Goal: Information Seeking & Learning: Learn about a topic

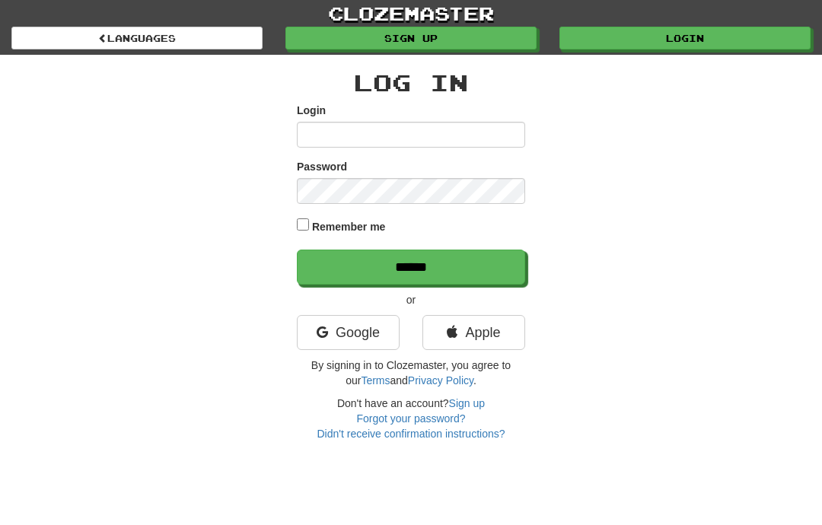
click at [390, 329] on link "Google" at bounding box center [348, 332] width 103 height 35
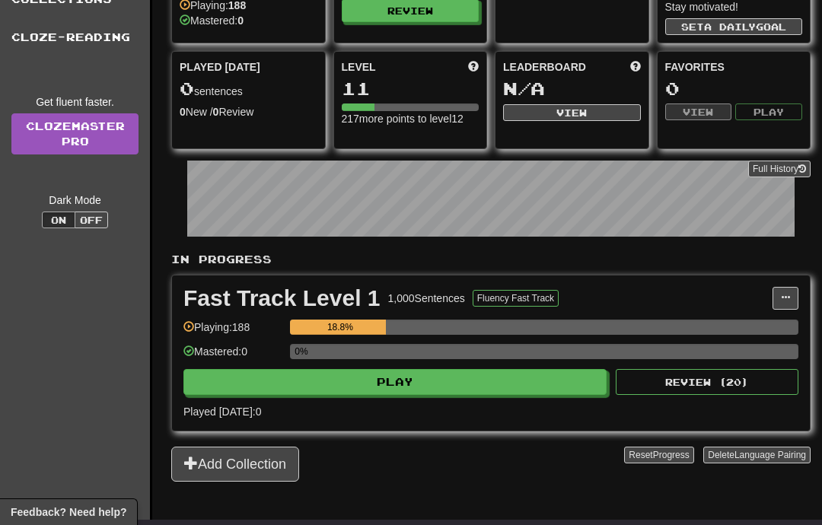
scroll to position [111, 0]
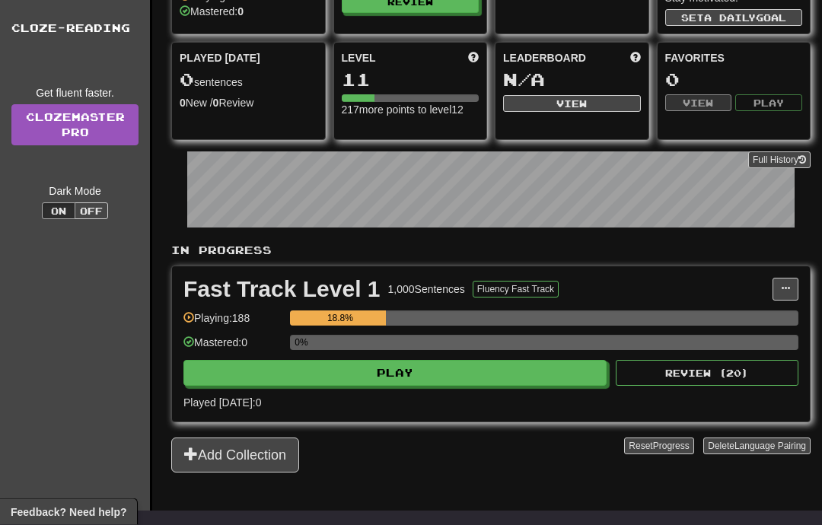
click at [446, 384] on button "Play" at bounding box center [394, 374] width 423 height 26
select select "**"
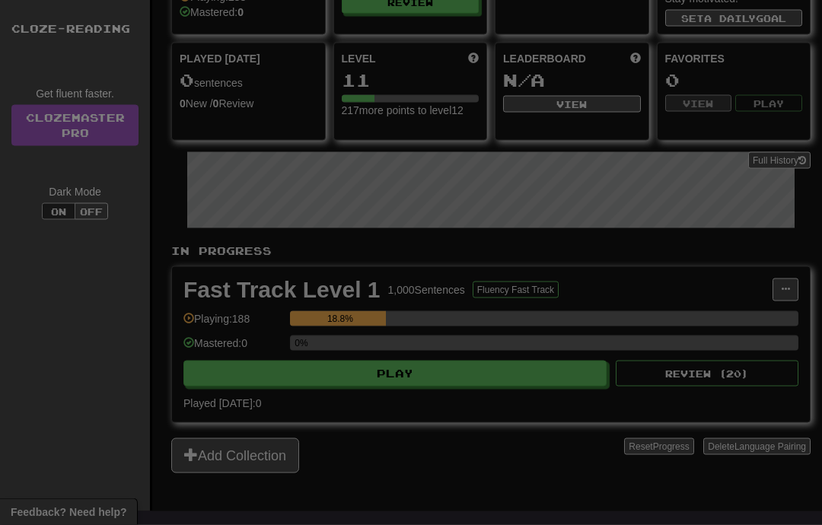
scroll to position [112, 0]
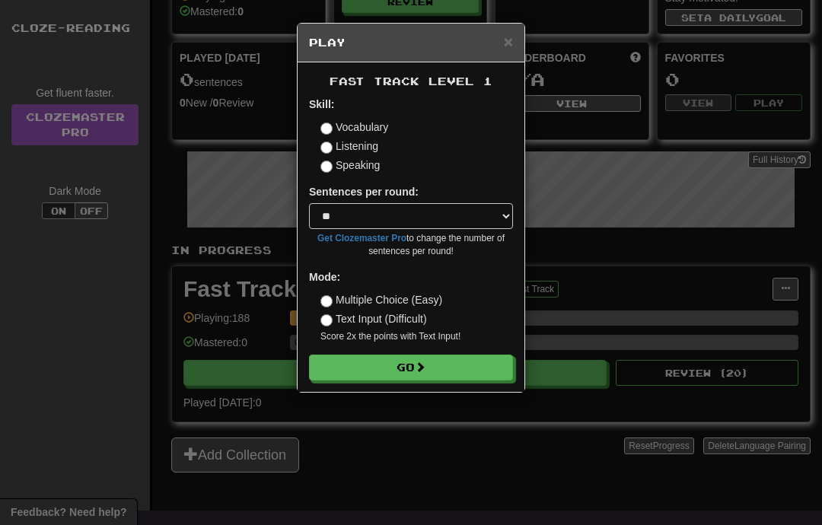
click at [450, 364] on button "Go" at bounding box center [411, 367] width 204 height 26
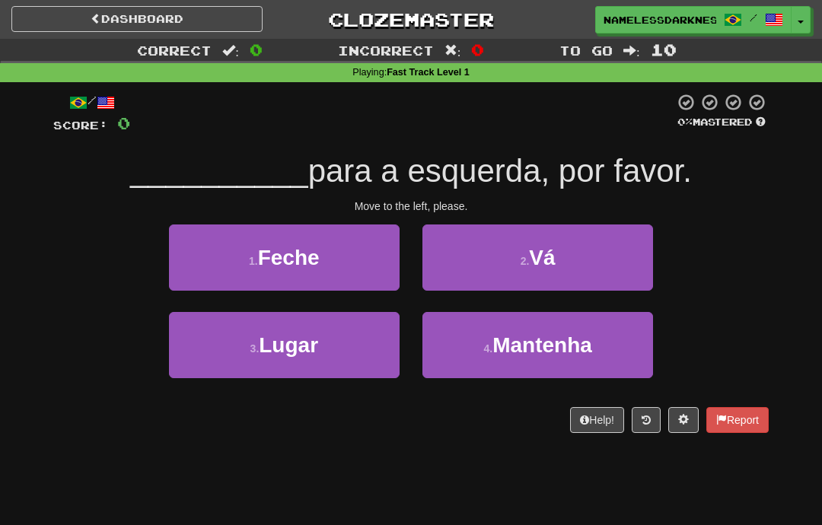
click at [597, 237] on button "2 . Vá" at bounding box center [537, 257] width 230 height 66
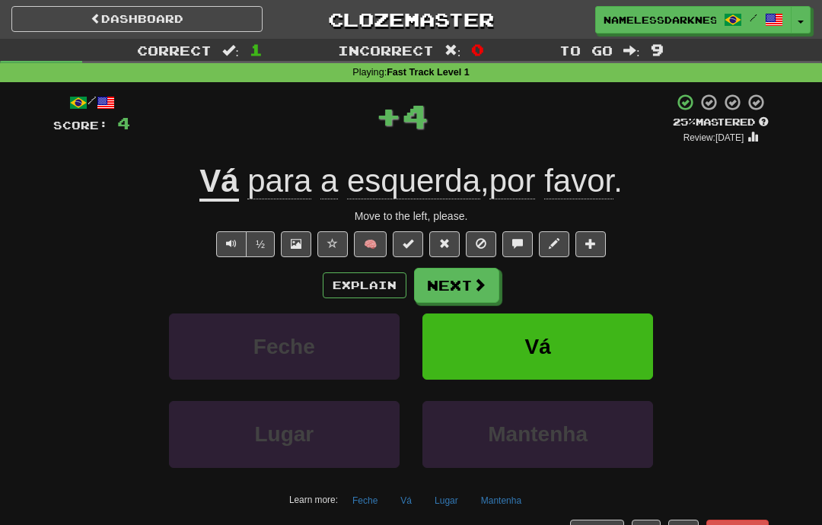
click at [478, 283] on span at bounding box center [479, 285] width 14 height 14
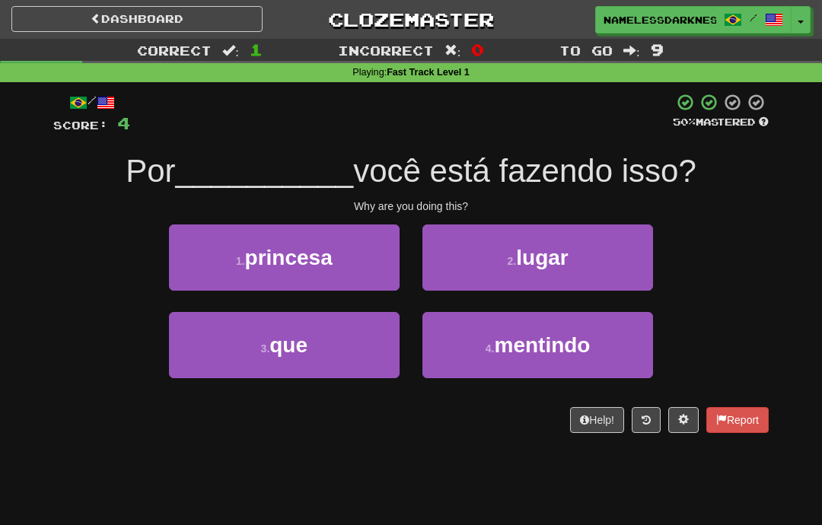
click at [373, 342] on button "3 . que" at bounding box center [284, 345] width 230 height 66
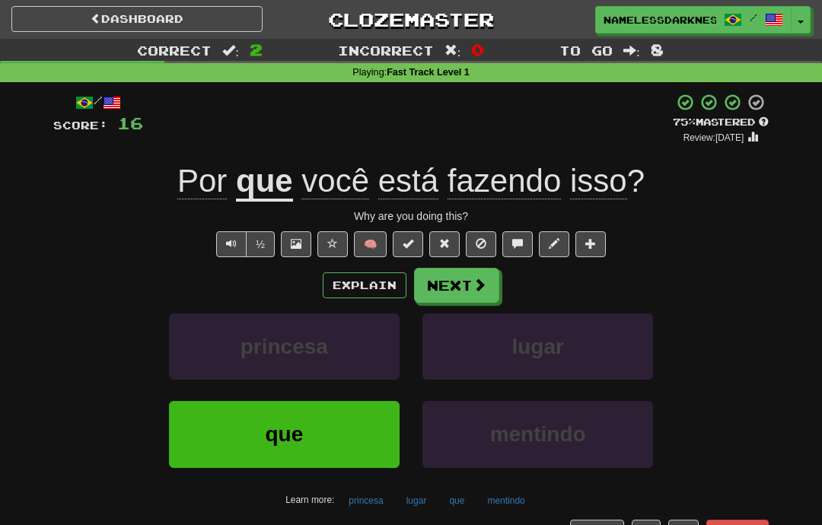
click at [479, 278] on span at bounding box center [479, 285] width 14 height 14
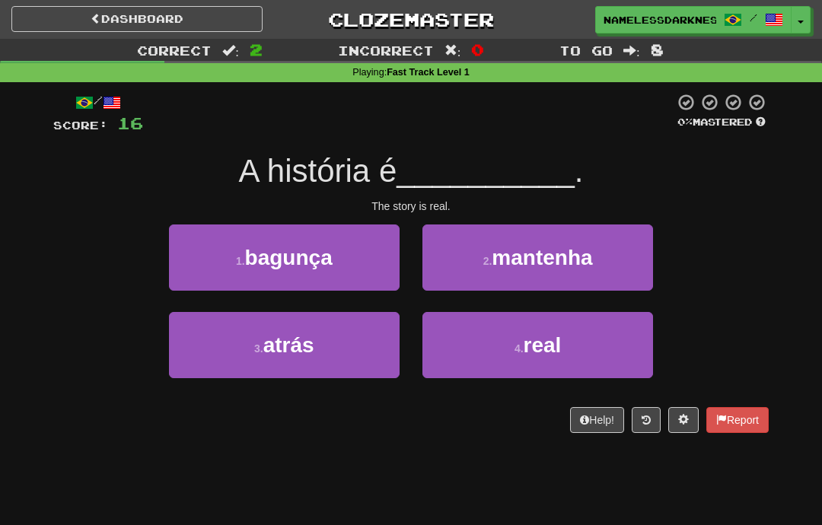
click at [535, 333] on span "real" at bounding box center [542, 345] width 38 height 24
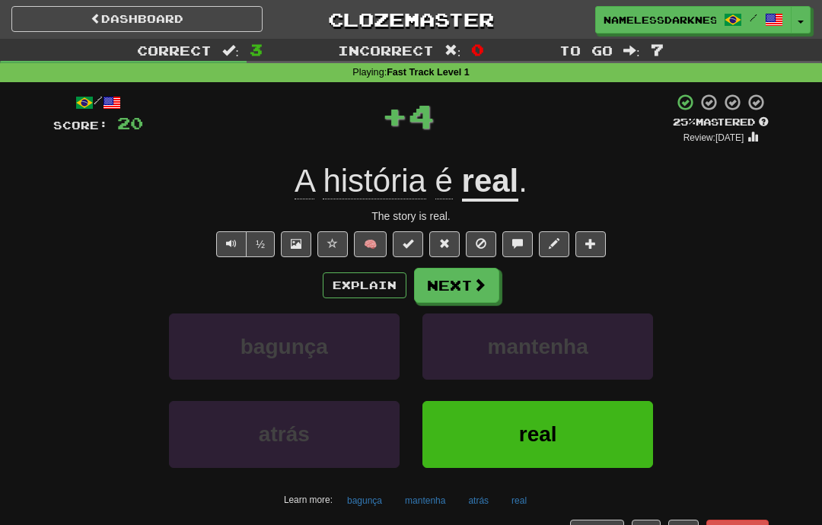
click at [482, 284] on span at bounding box center [479, 285] width 14 height 14
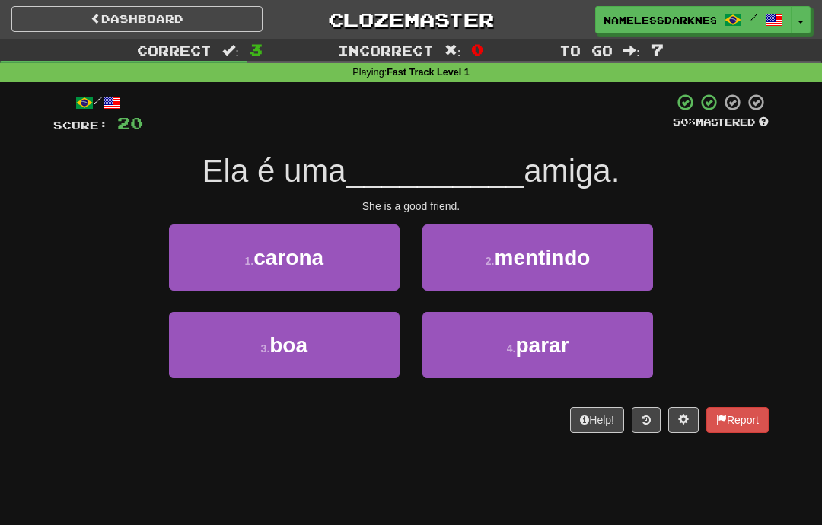
click at [355, 336] on button "3 . boa" at bounding box center [284, 345] width 230 height 66
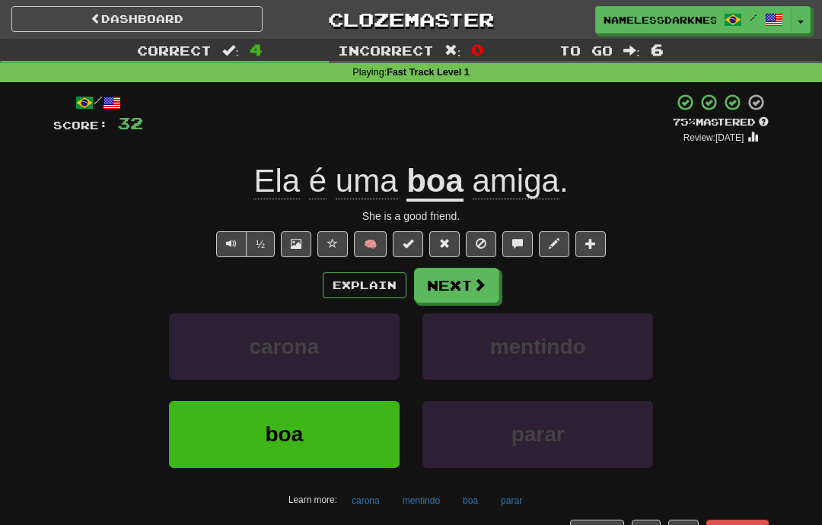
click at [485, 278] on span at bounding box center [479, 285] width 14 height 14
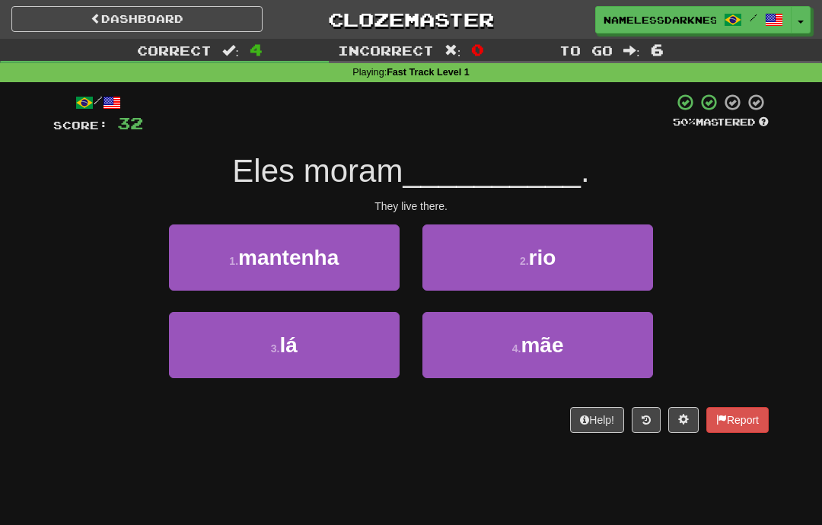
click at [375, 332] on button "3 . lá" at bounding box center [284, 345] width 230 height 66
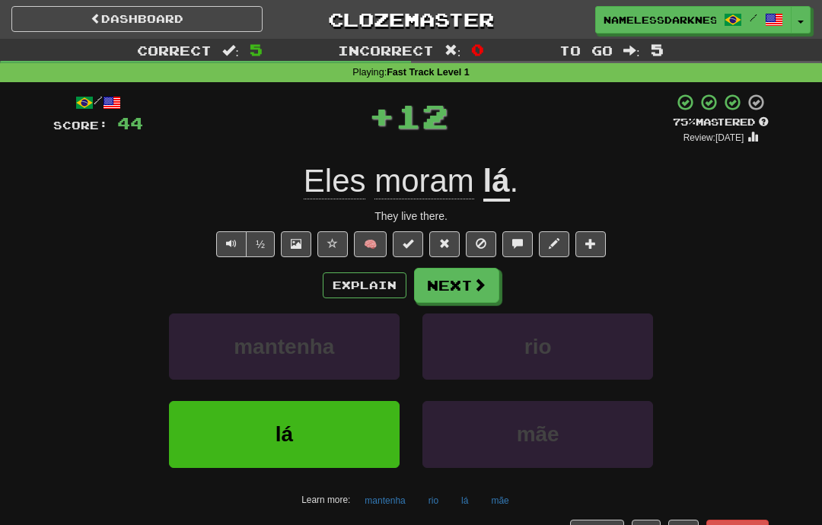
click at [478, 278] on span at bounding box center [479, 285] width 14 height 14
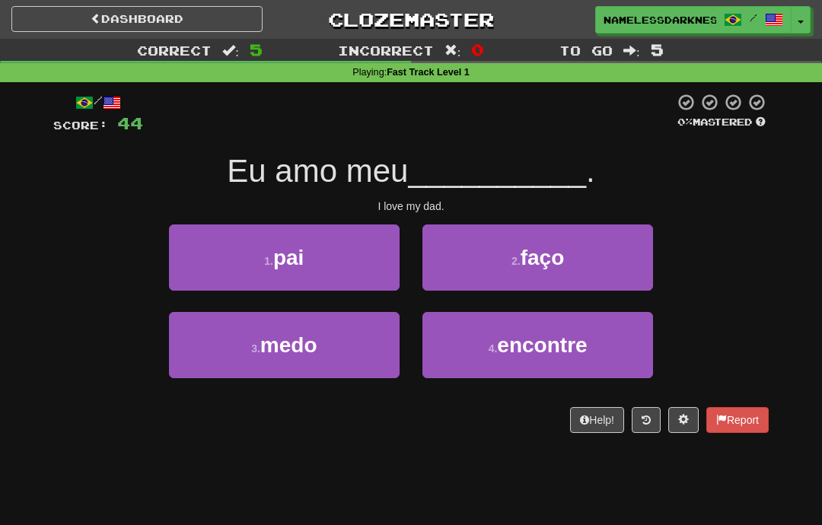
click at [357, 272] on button "1 . pai" at bounding box center [284, 257] width 230 height 66
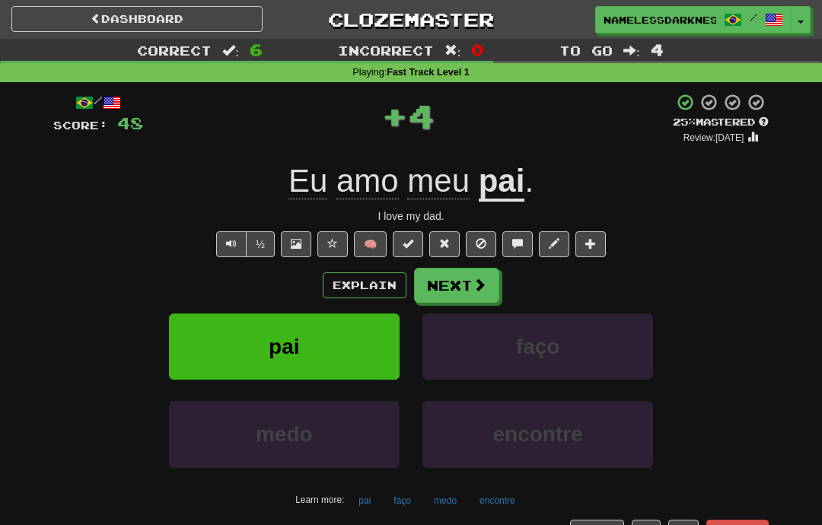
click at [472, 286] on span at bounding box center [479, 285] width 14 height 14
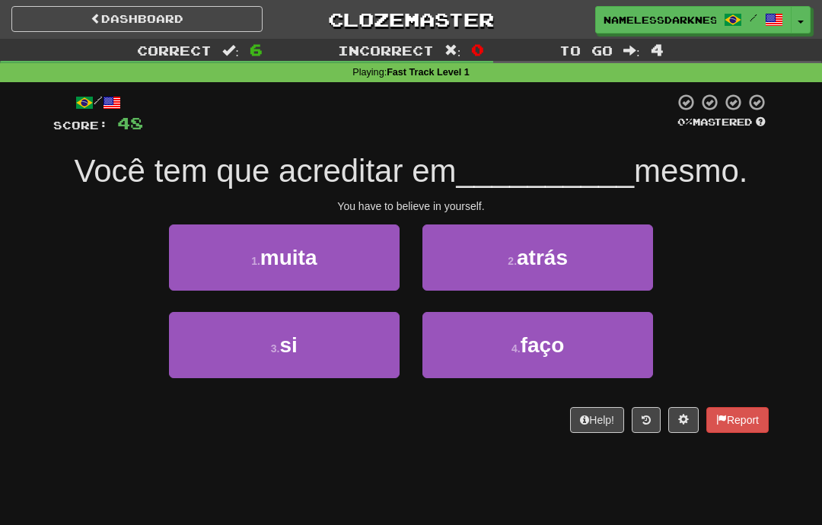
click at [341, 345] on button "3 . si" at bounding box center [284, 345] width 230 height 66
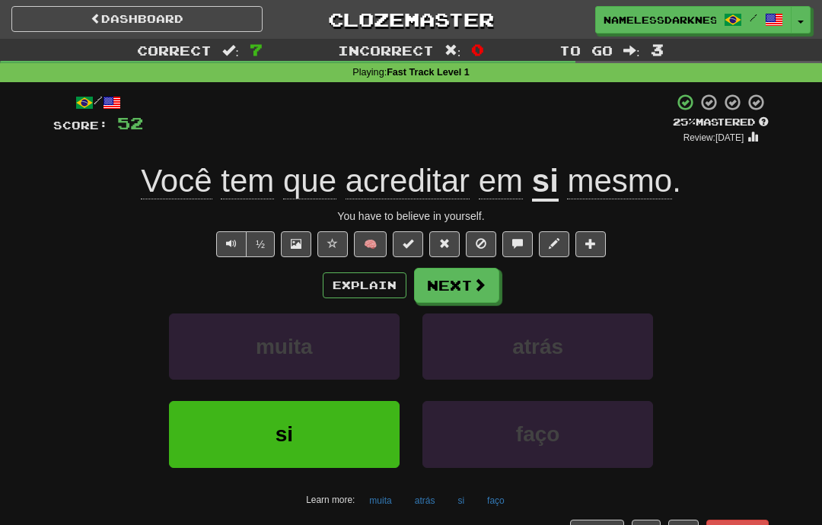
click at [487, 281] on button "Next" at bounding box center [456, 285] width 85 height 35
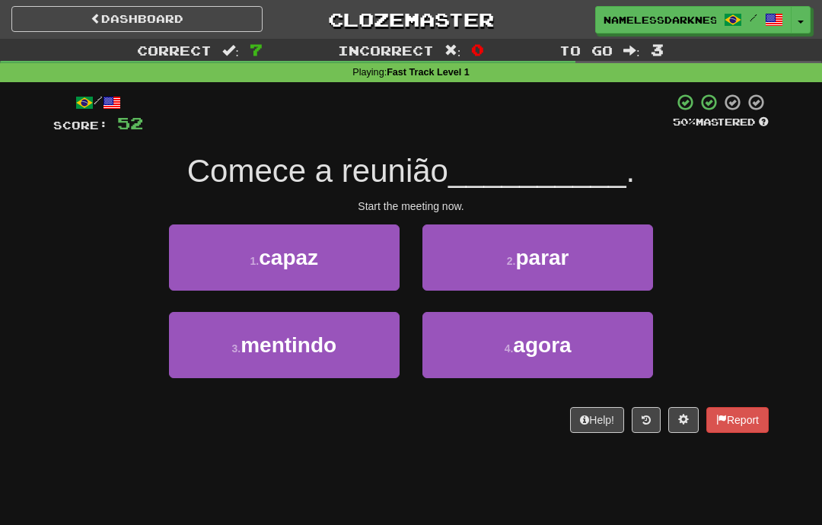
click at [524, 325] on button "4 . agora" at bounding box center [537, 345] width 230 height 66
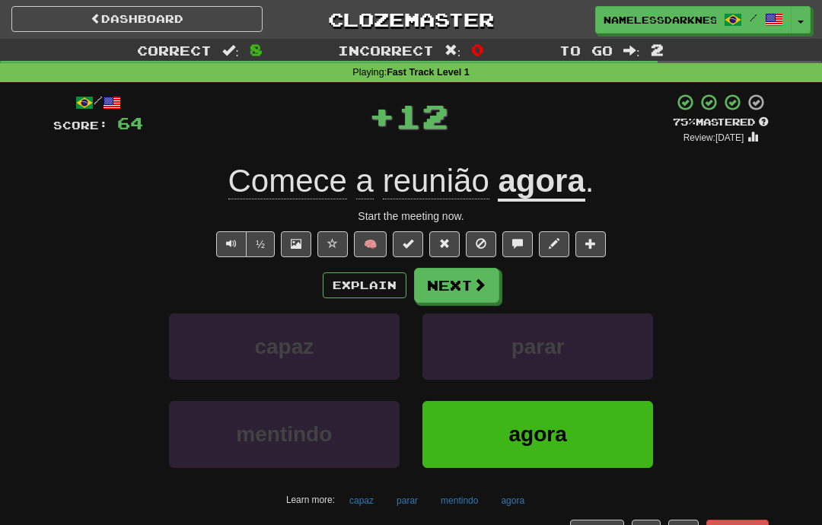
click at [486, 291] on button "Next" at bounding box center [456, 285] width 85 height 35
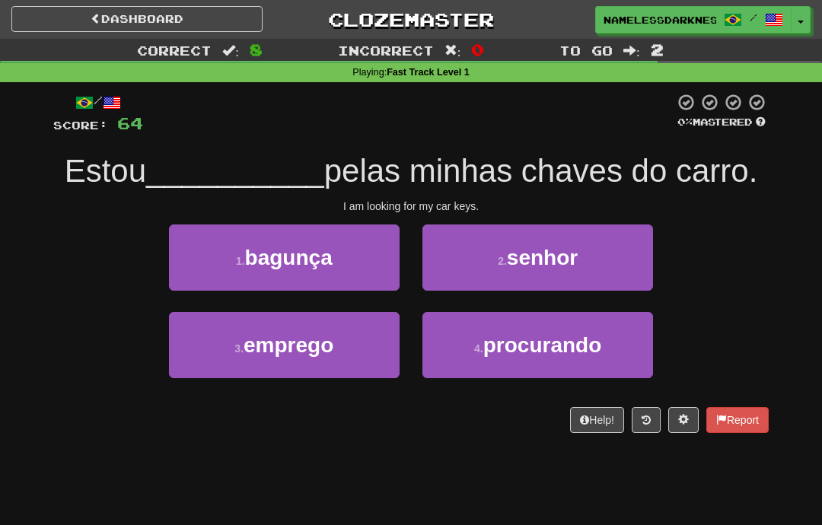
click at [577, 333] on span "procurando" at bounding box center [542, 345] width 119 height 24
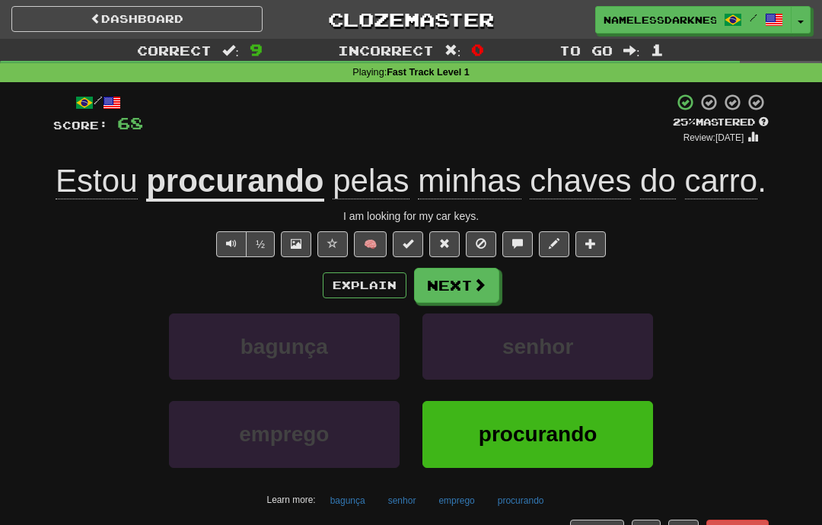
click at [477, 287] on span at bounding box center [479, 285] width 14 height 14
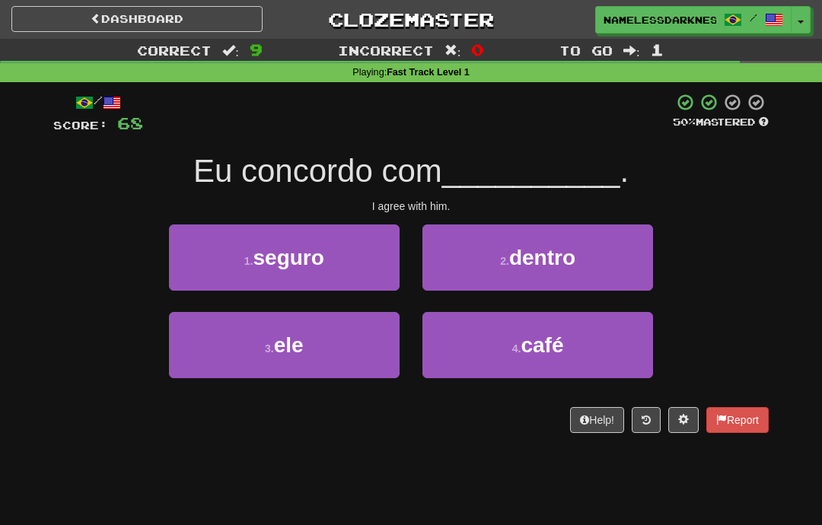
click at [368, 326] on button "3 . ele" at bounding box center [284, 345] width 230 height 66
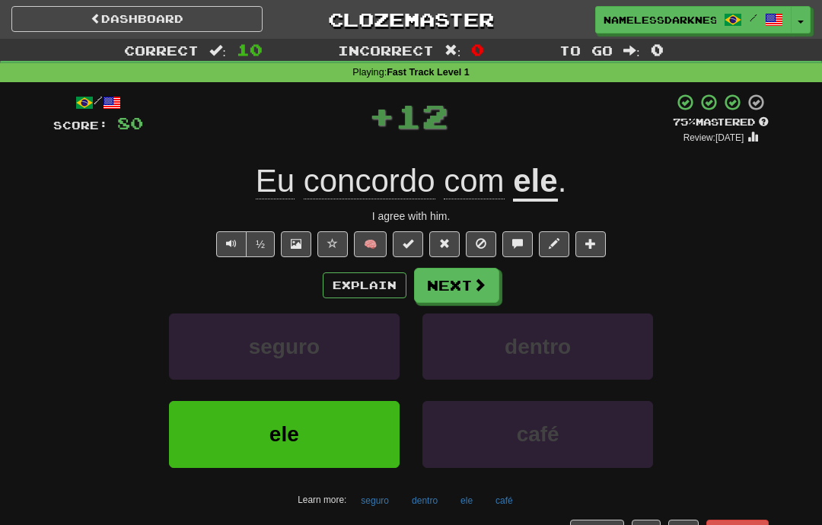
click at [470, 282] on button "Next" at bounding box center [456, 285] width 85 height 35
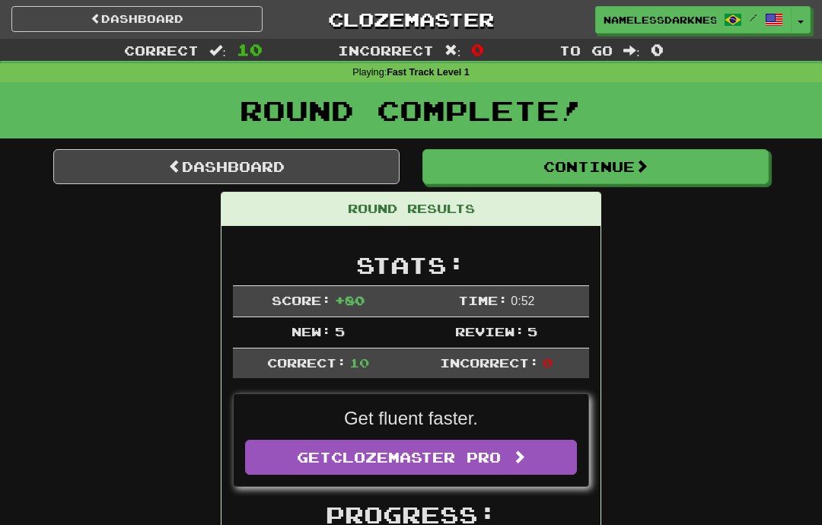
click at [637, 159] on button "Continue" at bounding box center [595, 166] width 346 height 35
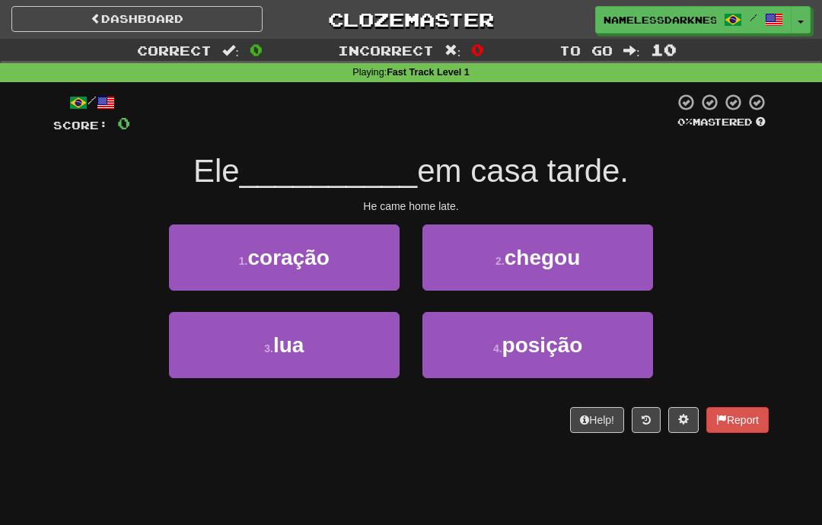
click at [558, 263] on span "chegou" at bounding box center [542, 258] width 76 height 24
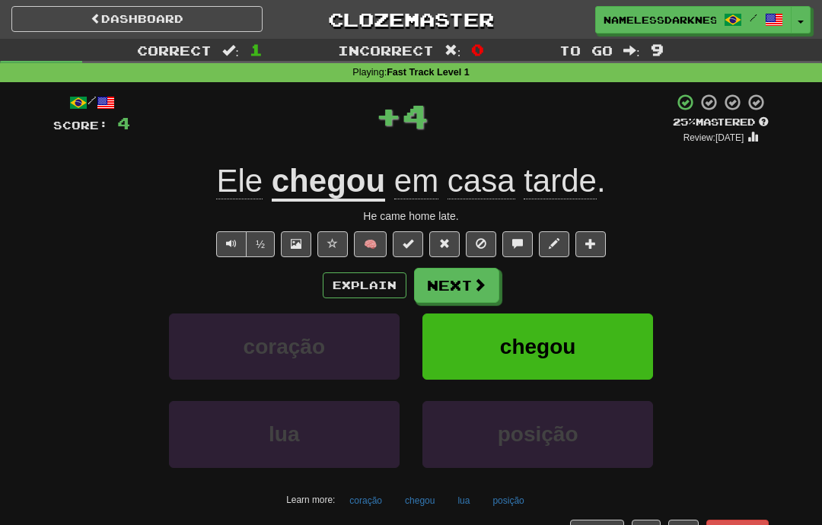
click at [483, 289] on span at bounding box center [479, 285] width 14 height 14
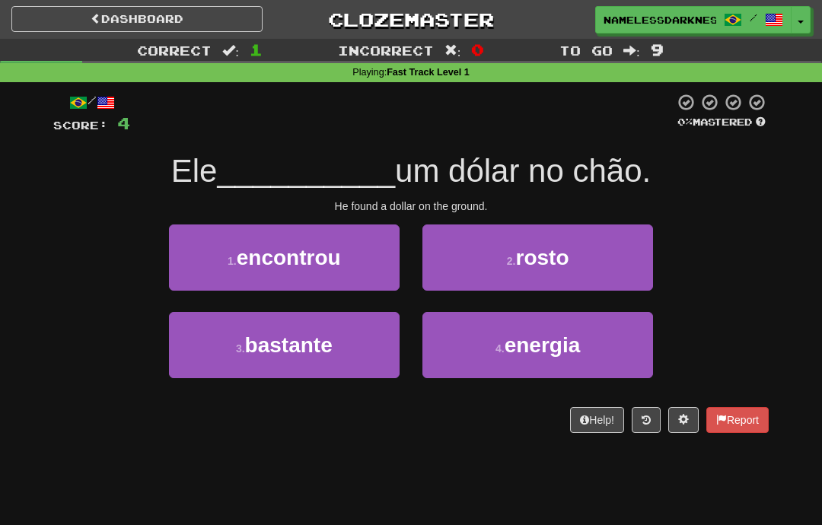
click at [357, 259] on button "1 . encontrou" at bounding box center [284, 257] width 230 height 66
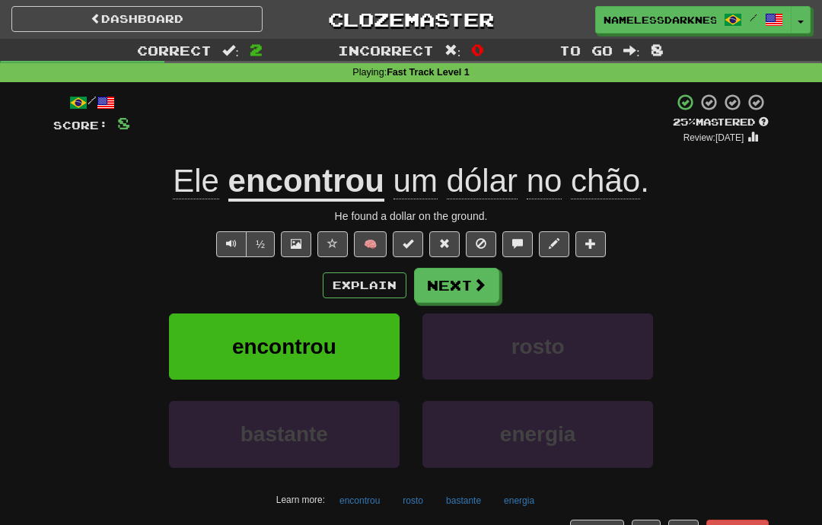
click at [481, 282] on span at bounding box center [479, 285] width 14 height 14
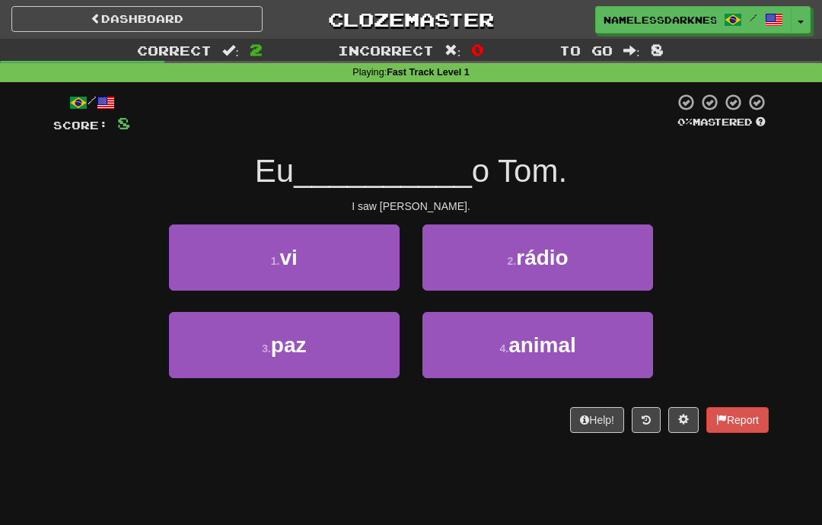
click at [375, 253] on button "1 . vi" at bounding box center [284, 257] width 230 height 66
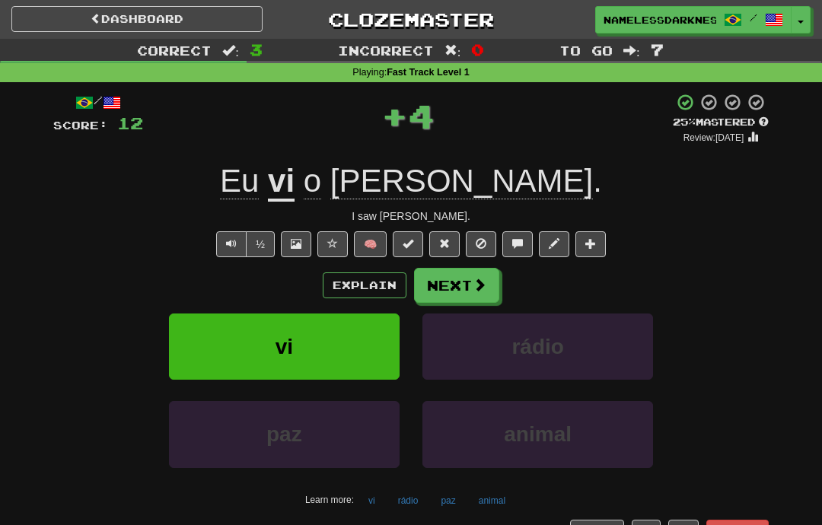
click at [492, 278] on button "Next" at bounding box center [456, 285] width 85 height 35
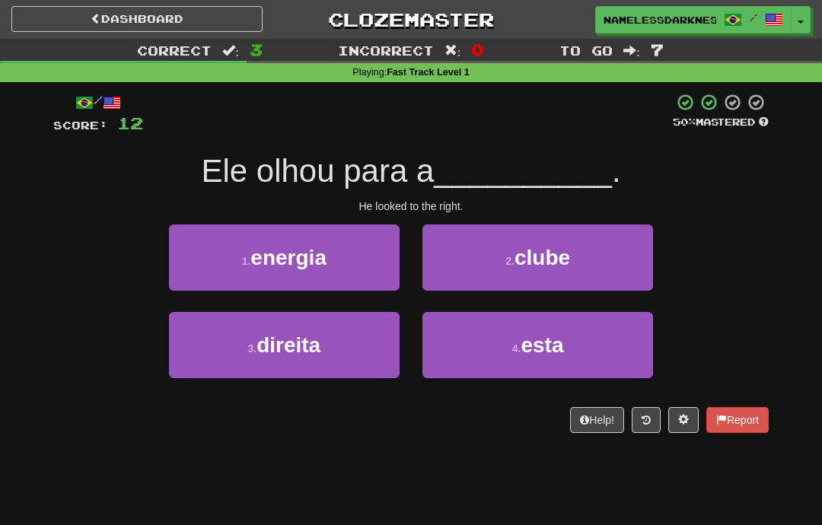
click at [381, 348] on button "3 . direita" at bounding box center [284, 345] width 230 height 66
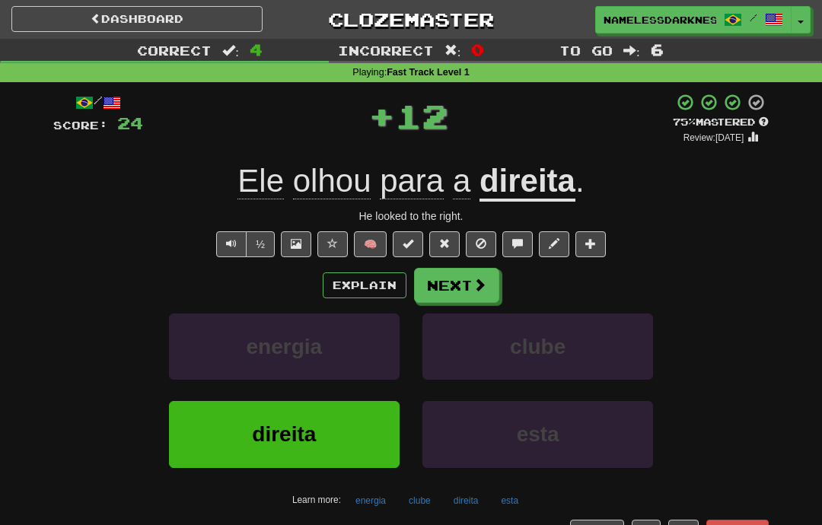
click at [498, 281] on button "Next" at bounding box center [456, 285] width 85 height 35
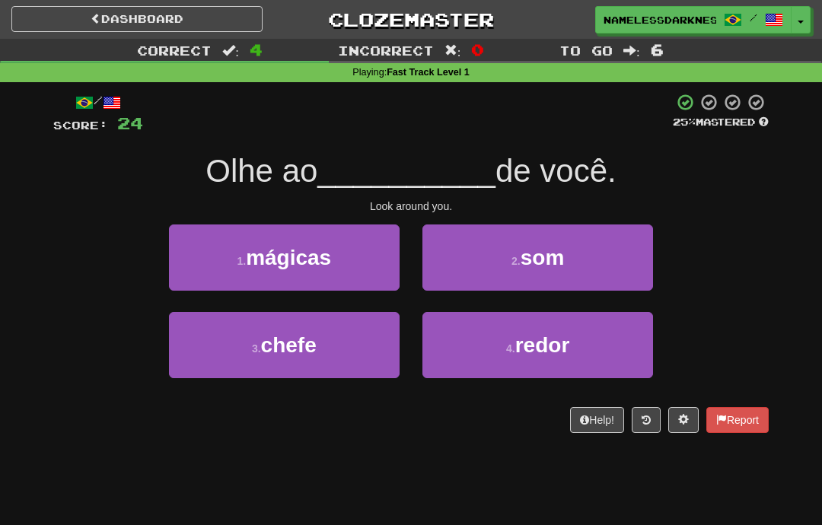
click at [524, 246] on span "som" at bounding box center [542, 258] width 44 height 24
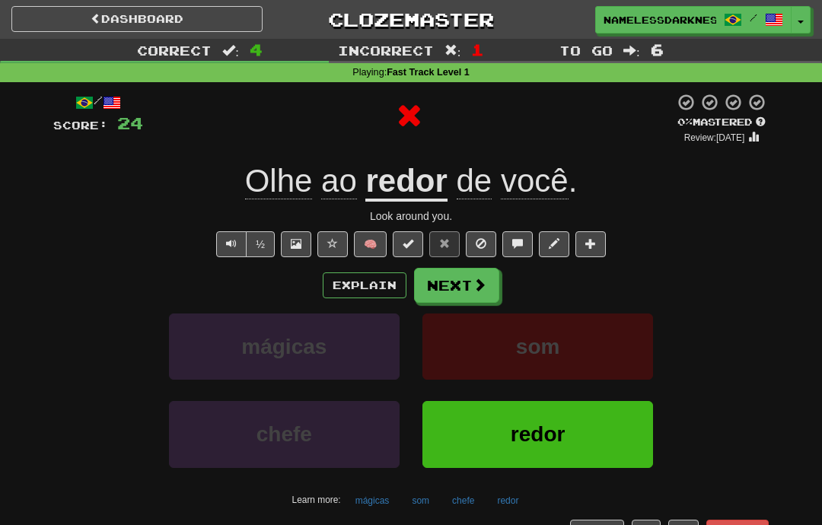
click at [479, 295] on button "Next" at bounding box center [456, 285] width 85 height 35
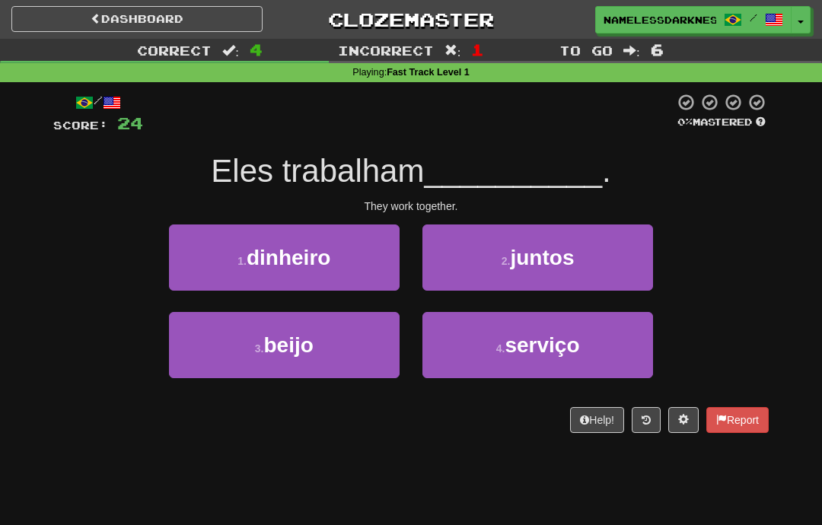
click at [550, 262] on span "juntos" at bounding box center [542, 258] width 64 height 24
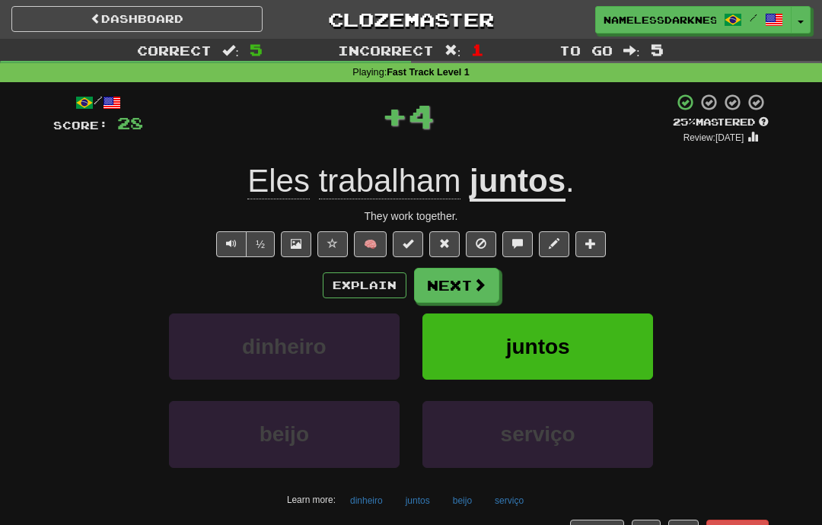
click at [486, 284] on button "Next" at bounding box center [456, 285] width 85 height 35
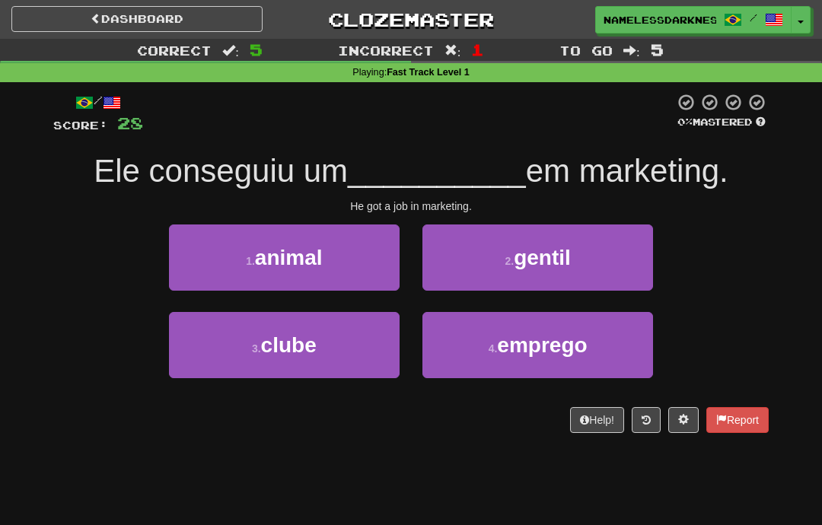
click at [561, 333] on span "emprego" at bounding box center [542, 345] width 90 height 24
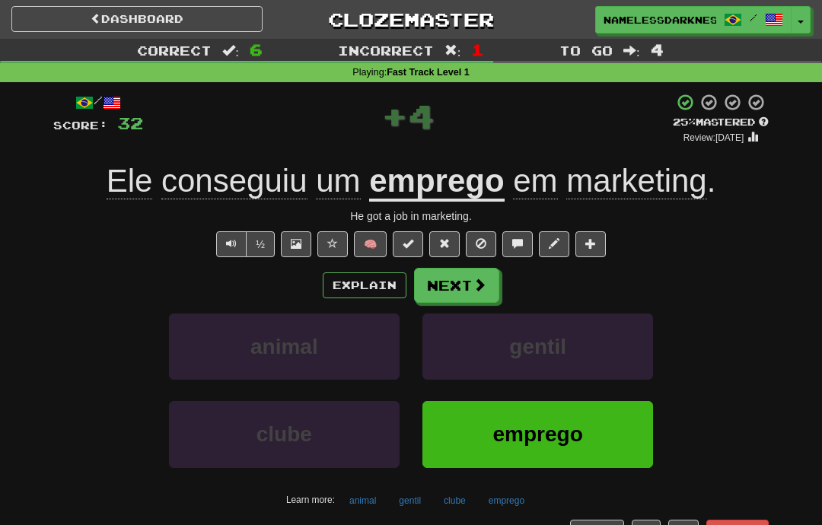
click at [473, 290] on span at bounding box center [479, 285] width 14 height 14
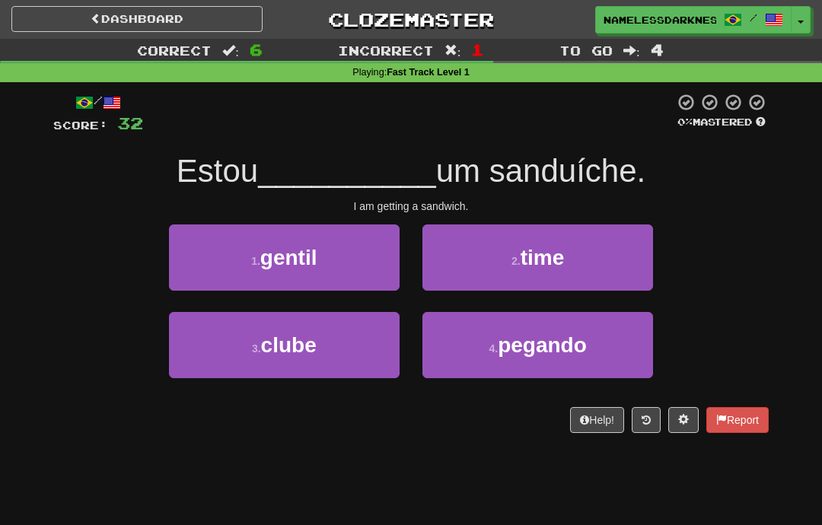
click at [526, 328] on button "4 . pegando" at bounding box center [537, 345] width 230 height 66
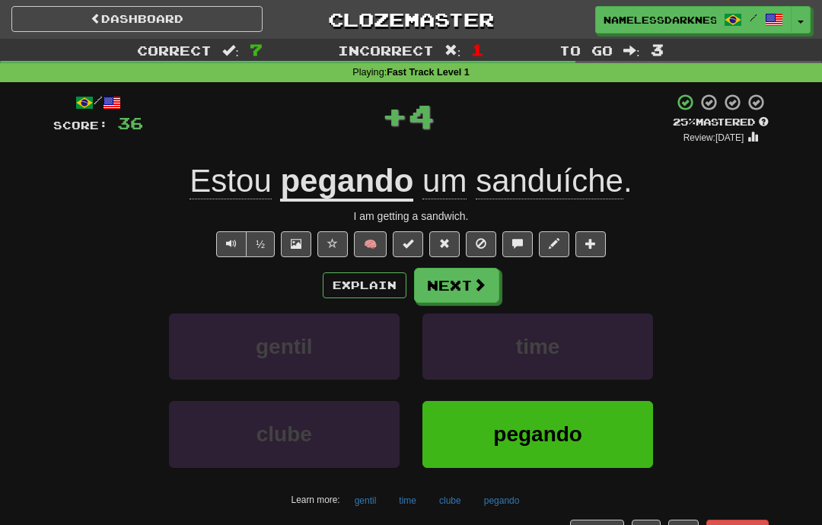
click at [484, 291] on button "Next" at bounding box center [456, 285] width 85 height 35
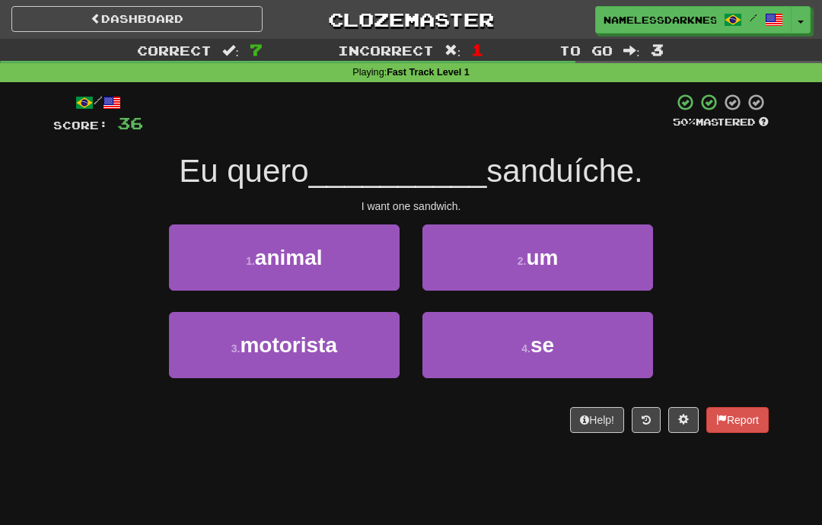
click at [548, 249] on span "um" at bounding box center [542, 258] width 32 height 24
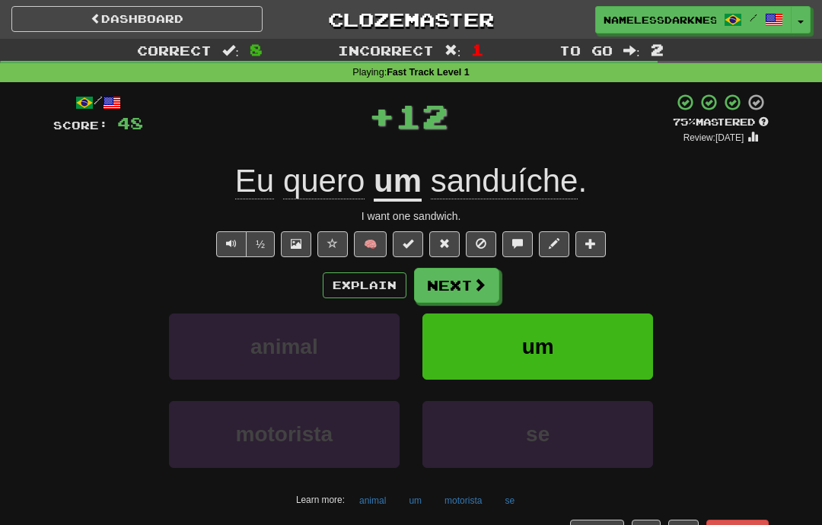
click at [478, 287] on span at bounding box center [479, 285] width 14 height 14
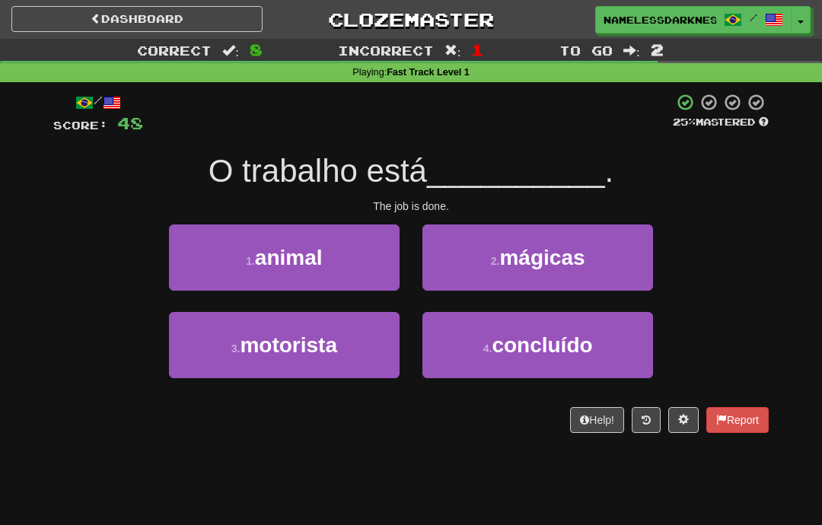
click at [534, 329] on button "4 . concluído" at bounding box center [537, 345] width 230 height 66
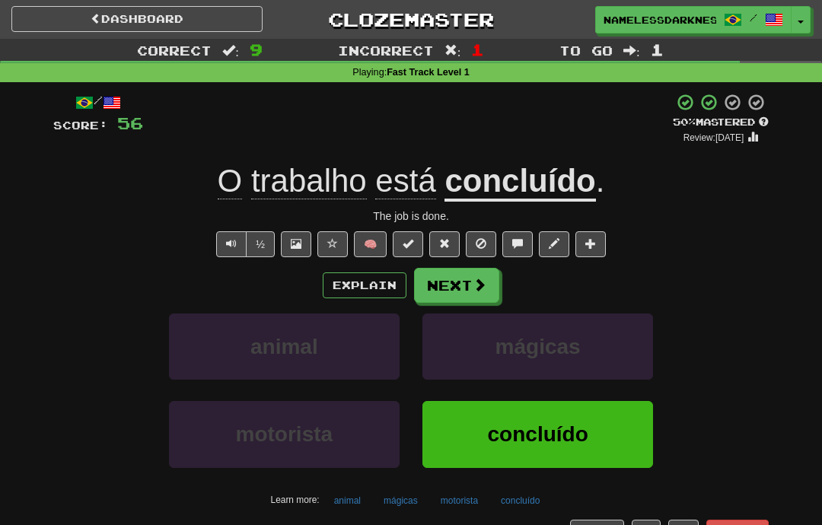
click at [474, 284] on span at bounding box center [479, 285] width 14 height 14
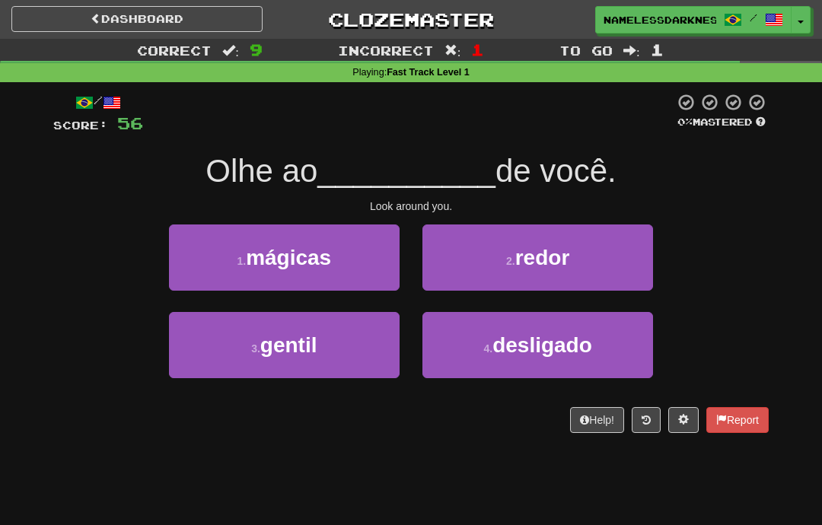
click at [542, 265] on span "redor" at bounding box center [542, 258] width 55 height 24
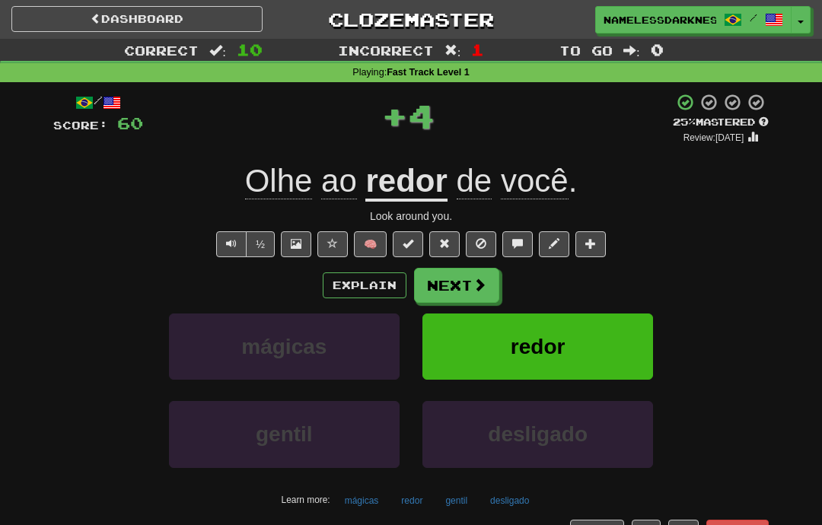
click at [487, 284] on button "Next" at bounding box center [456, 285] width 85 height 35
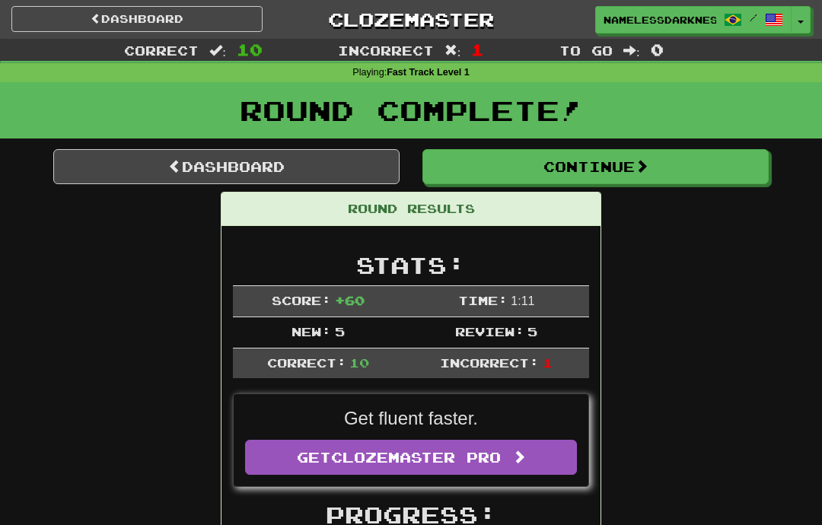
click at [604, 164] on button "Continue" at bounding box center [595, 166] width 346 height 35
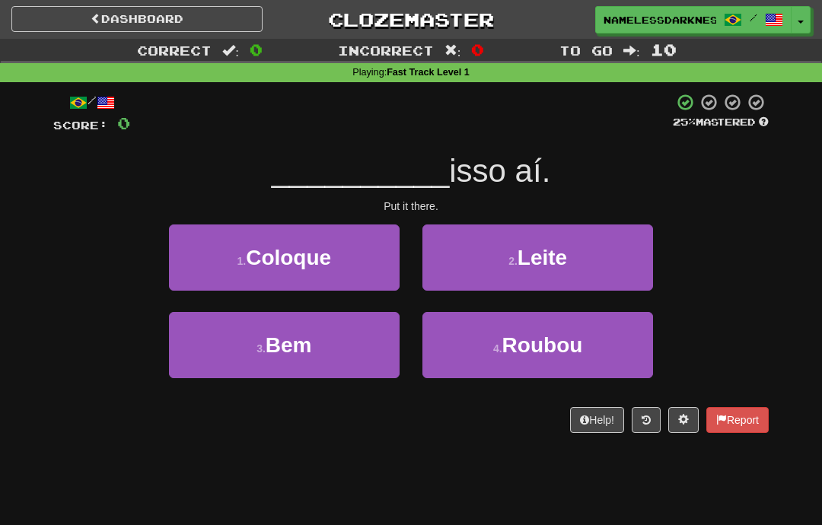
click at [384, 259] on button "1 . Coloque" at bounding box center [284, 257] width 230 height 66
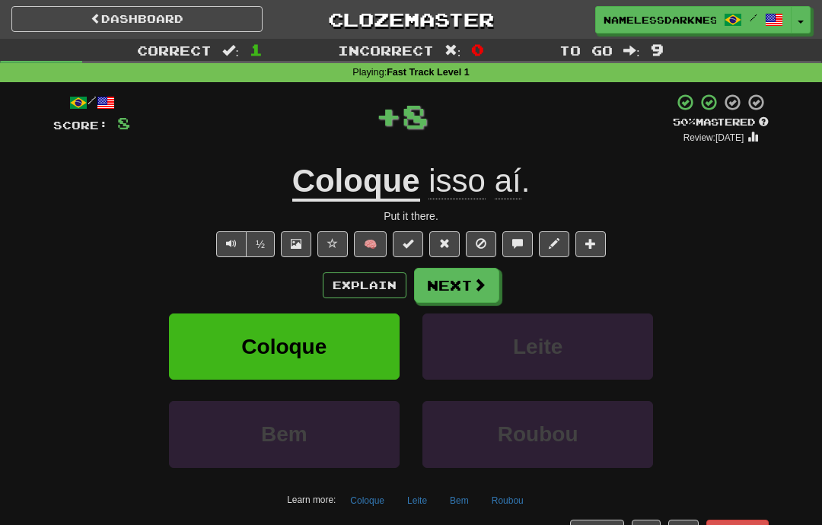
click at [475, 290] on span at bounding box center [479, 285] width 14 height 14
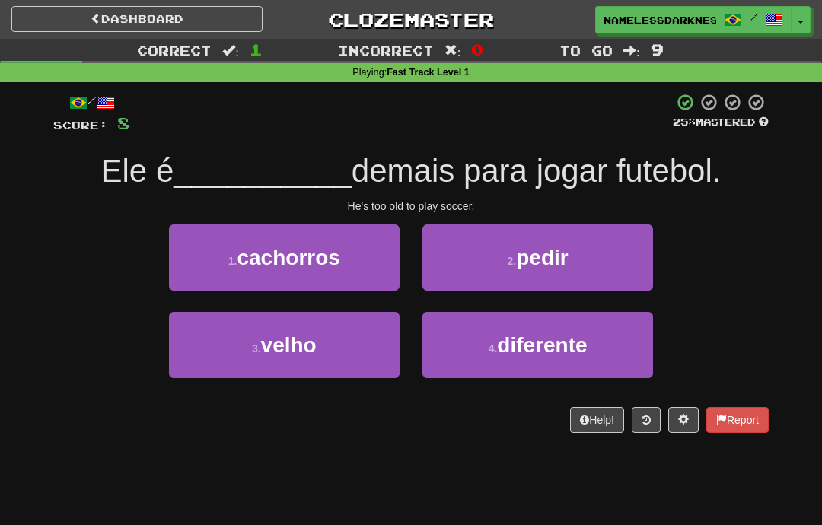
click at [377, 350] on button "3 . velho" at bounding box center [284, 345] width 230 height 66
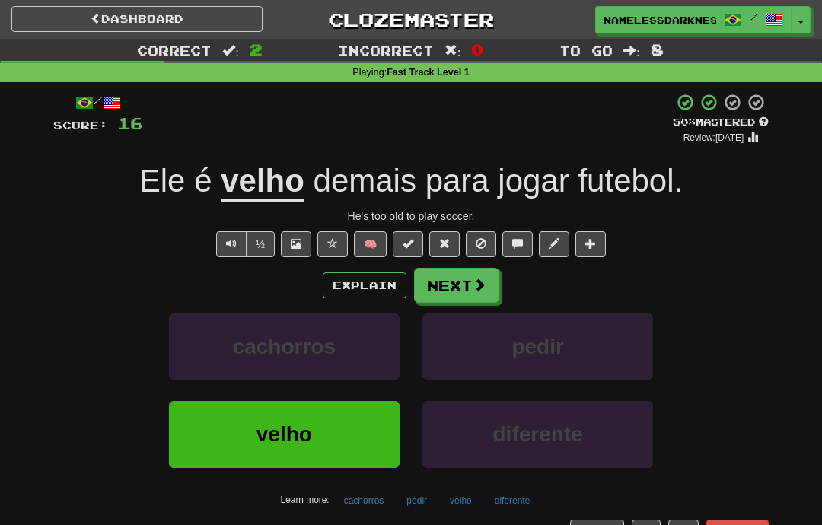
click at [471, 297] on button "Next" at bounding box center [456, 285] width 85 height 35
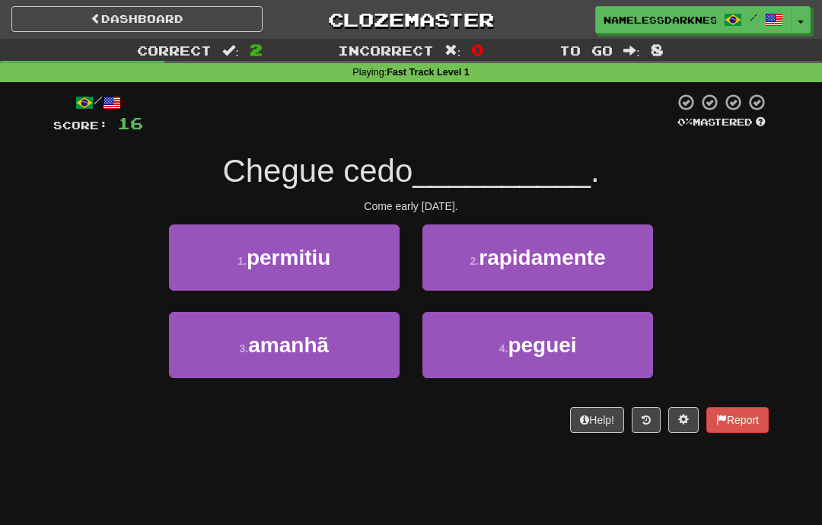
click at [373, 345] on button "3 . amanhã" at bounding box center [284, 345] width 230 height 66
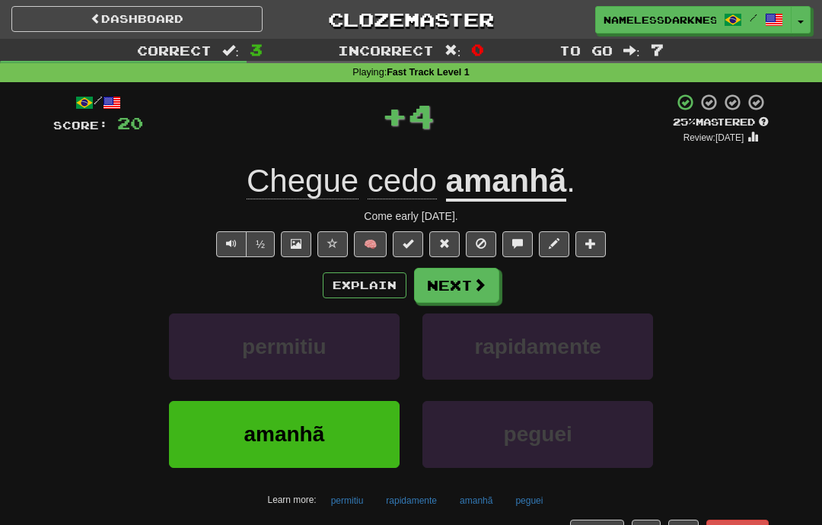
click at [485, 291] on button "Next" at bounding box center [456, 285] width 85 height 35
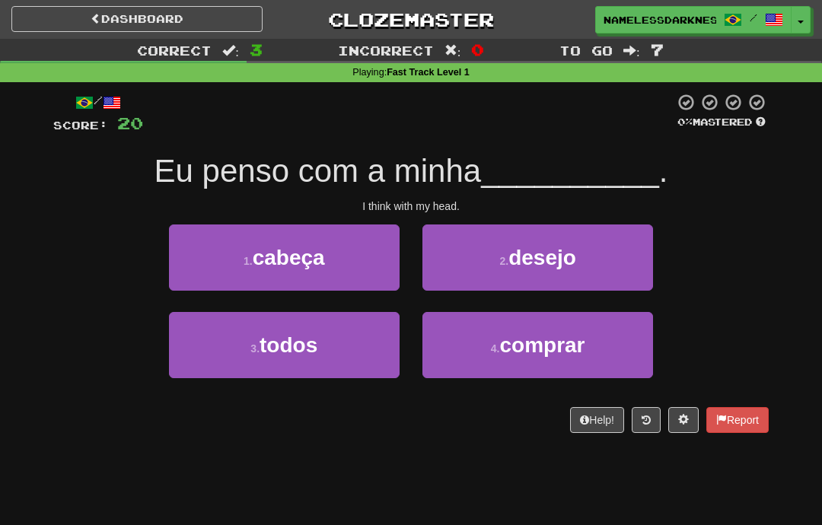
click at [373, 257] on button "1 . cabeça" at bounding box center [284, 257] width 230 height 66
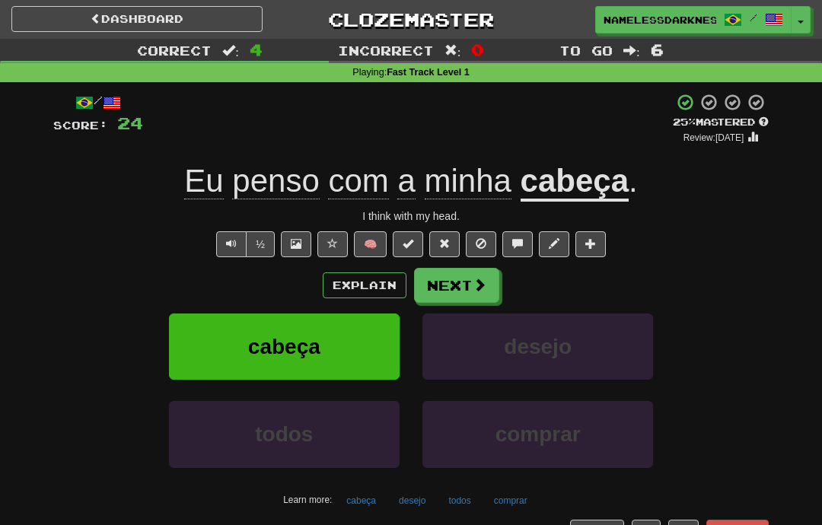
click at [494, 277] on button "Next" at bounding box center [456, 285] width 85 height 35
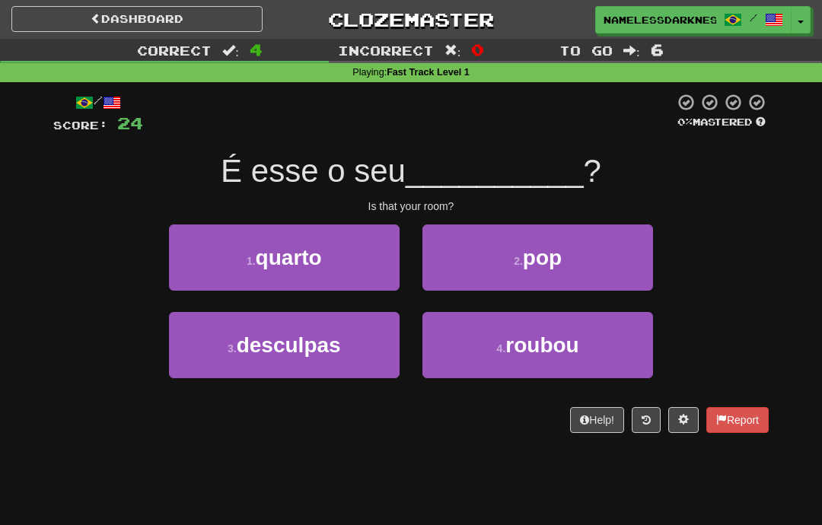
click at [365, 256] on button "1 . quarto" at bounding box center [284, 257] width 230 height 66
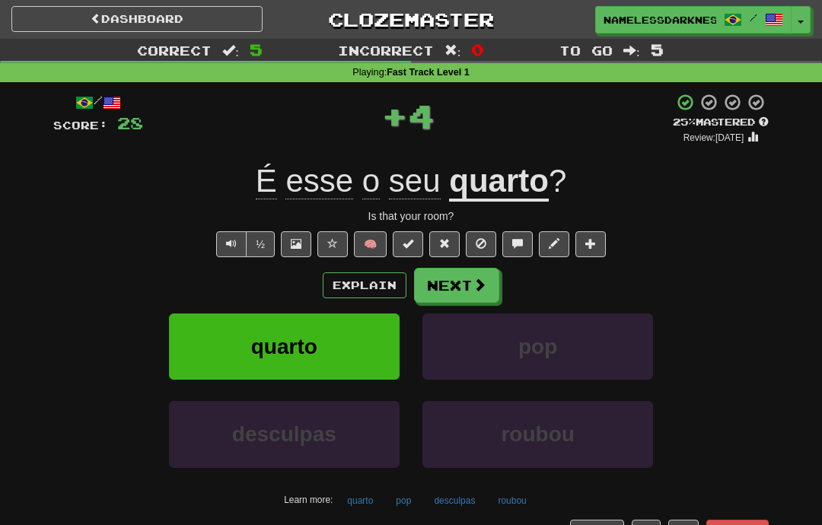
click at [482, 284] on span at bounding box center [479, 285] width 14 height 14
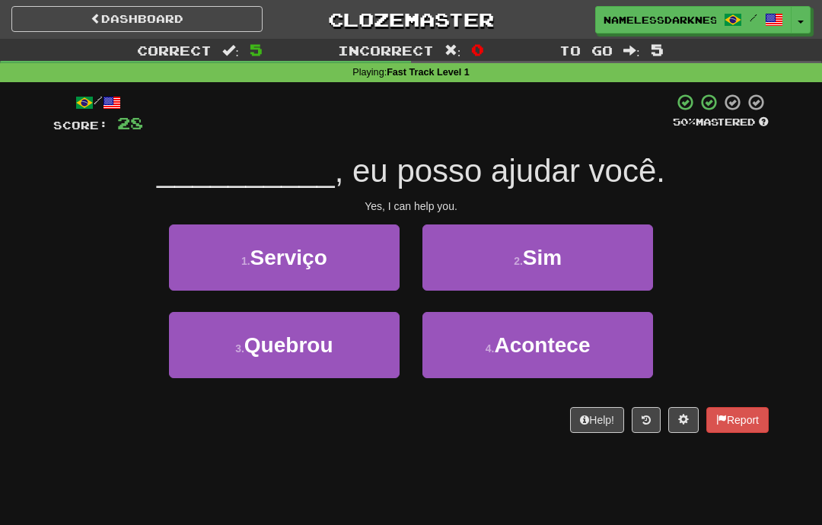
click at [577, 246] on button "2 . Sim" at bounding box center [537, 257] width 230 height 66
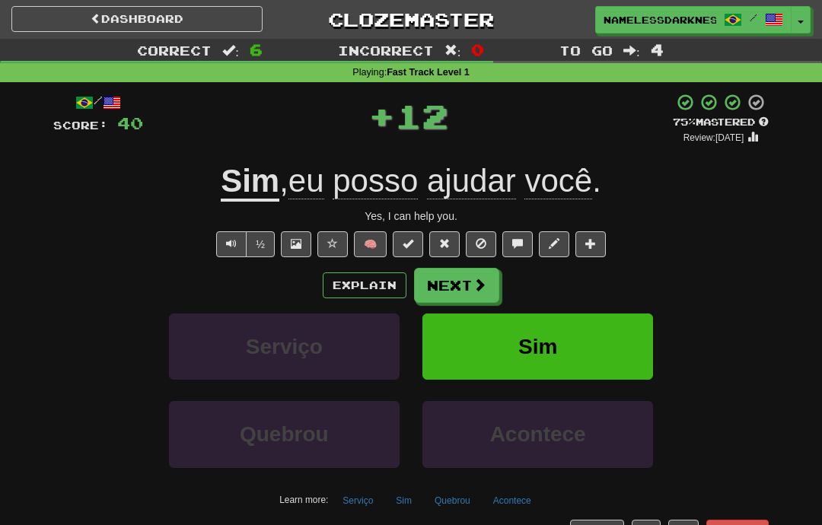
click at [490, 291] on button "Next" at bounding box center [456, 285] width 85 height 35
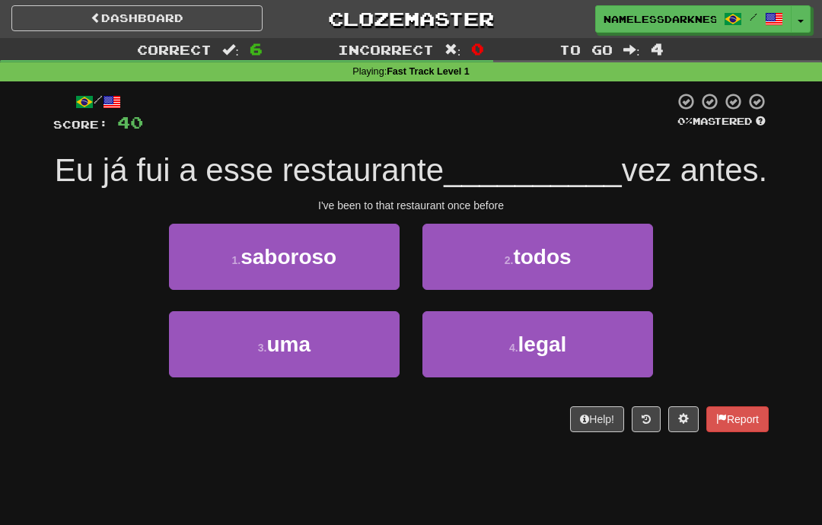
scroll to position [20, 0]
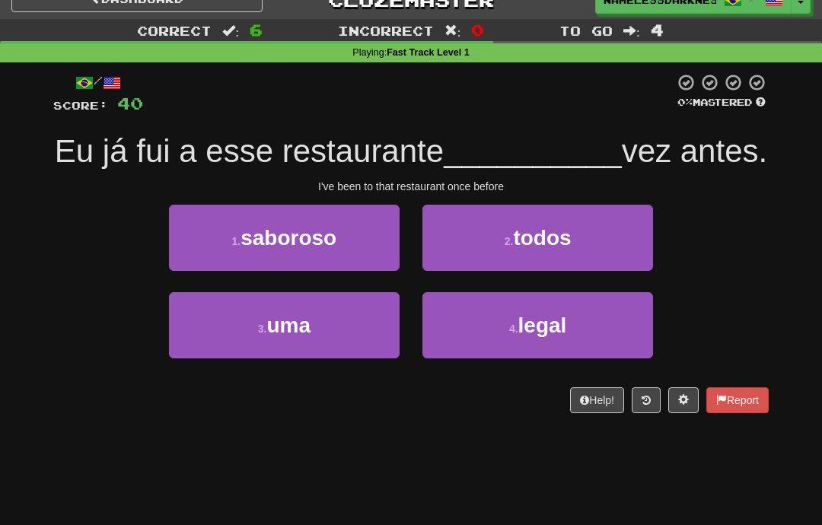
click at [552, 244] on span "todos" at bounding box center [542, 238] width 58 height 24
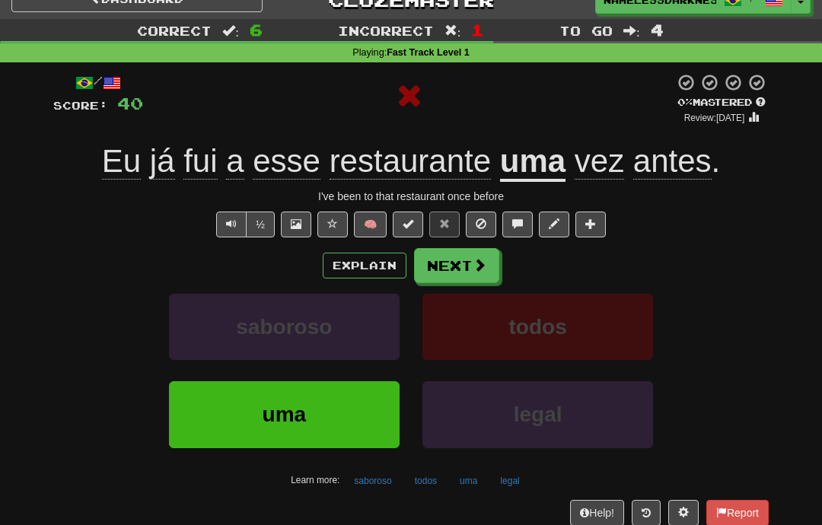
click at [480, 262] on span at bounding box center [479, 265] width 14 height 14
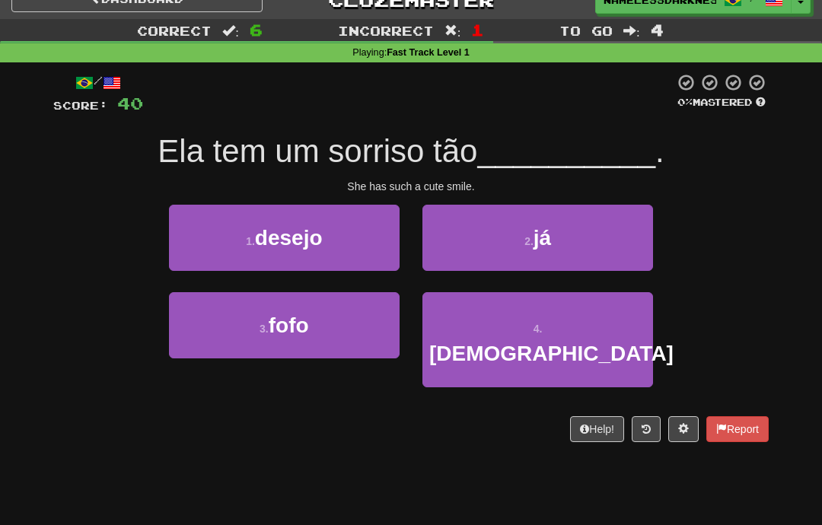
scroll to position [0, 0]
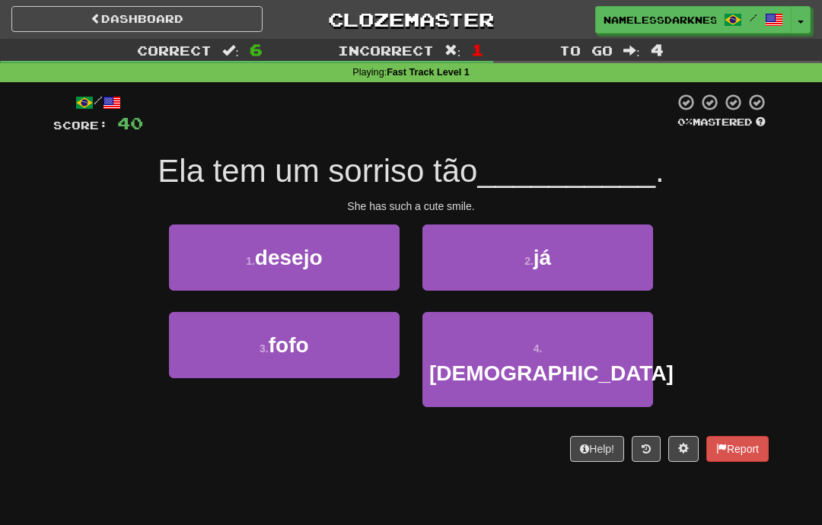
click at [569, 260] on button "2 . já" at bounding box center [537, 257] width 230 height 66
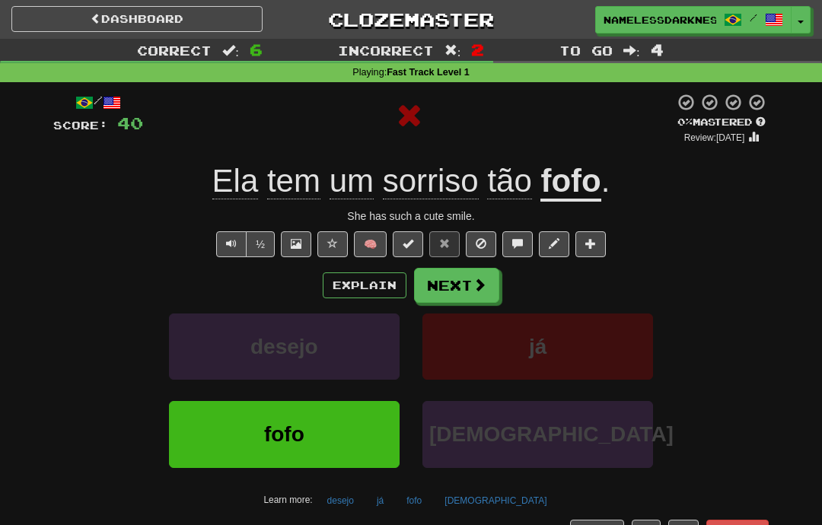
click at [386, 284] on button "Explain" at bounding box center [365, 285] width 84 height 26
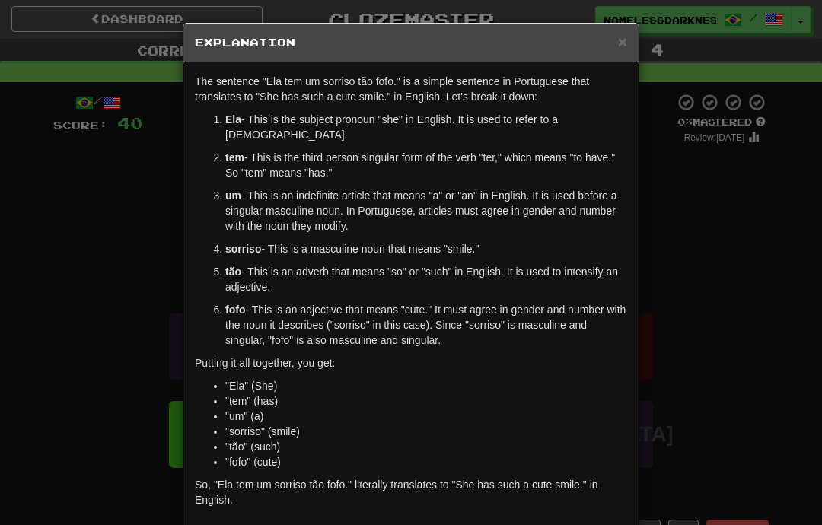
click at [625, 33] on span "×" at bounding box center [622, 41] width 9 height 17
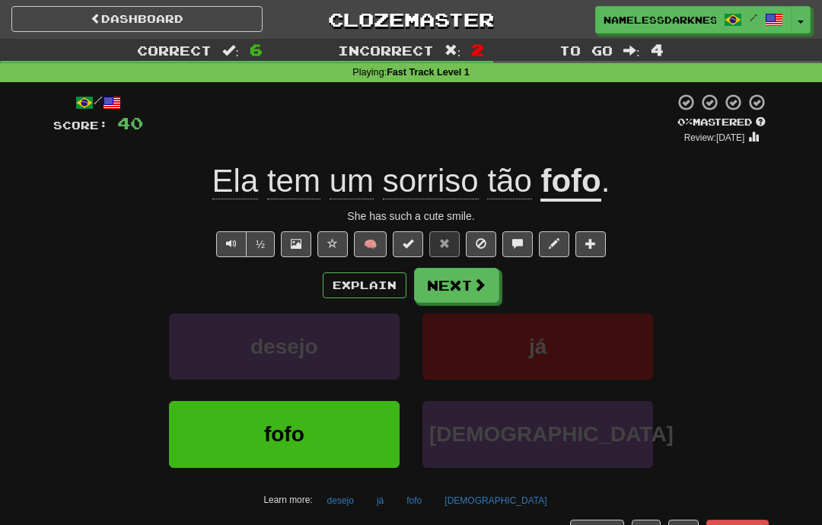
click at [475, 286] on span at bounding box center [479, 285] width 14 height 14
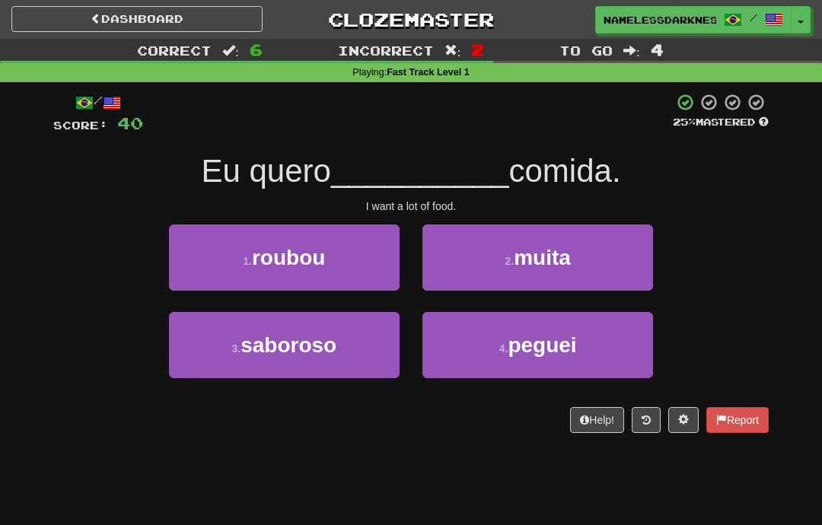
click at [548, 225] on button "2 . muita" at bounding box center [537, 257] width 230 height 66
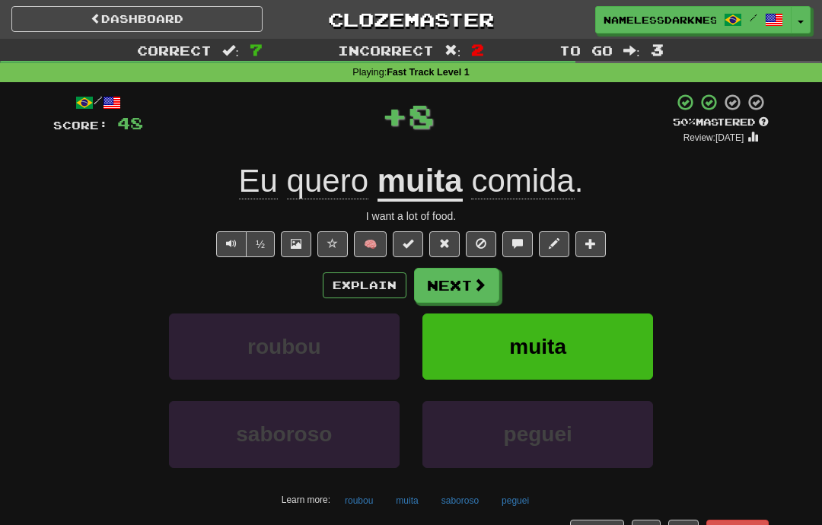
click at [477, 278] on span at bounding box center [479, 285] width 14 height 14
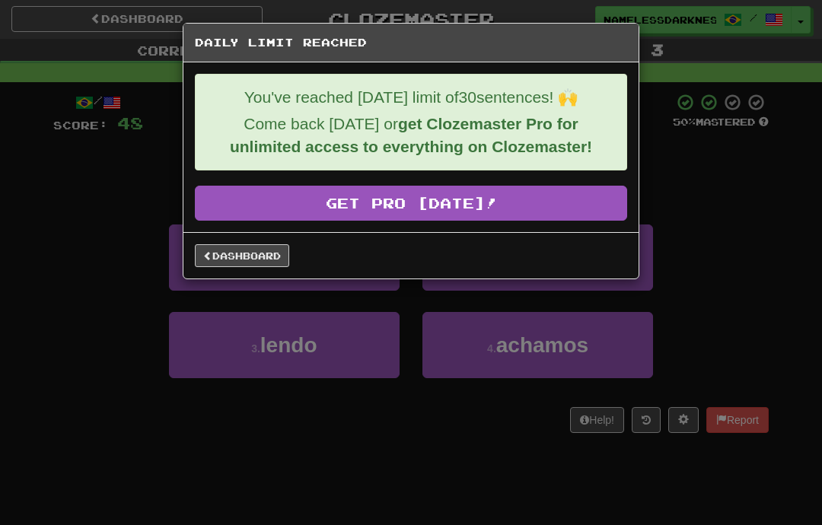
click at [272, 266] on link "Dashboard" at bounding box center [242, 255] width 94 height 23
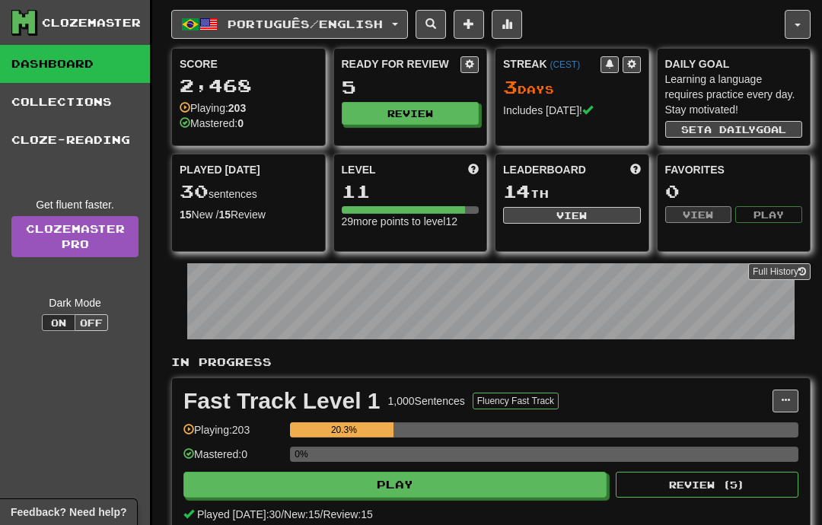
click at [796, 28] on button "button" at bounding box center [797, 24] width 26 height 29
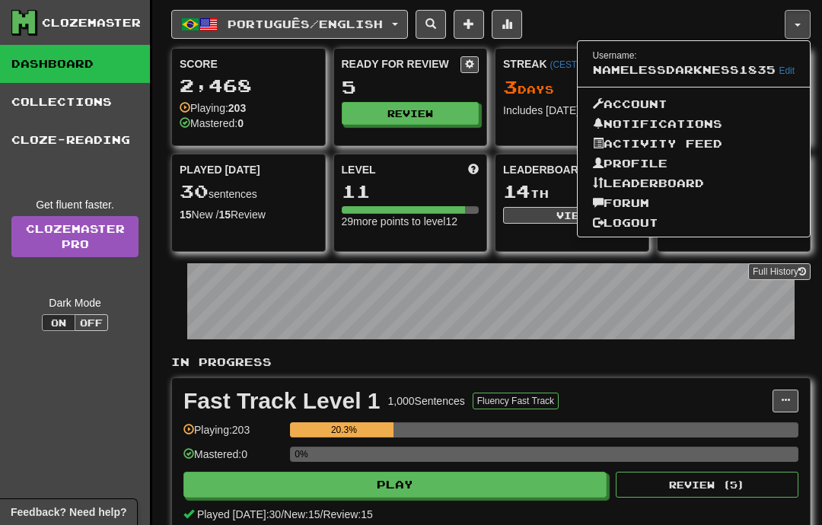
click at [663, 223] on link "Logout" at bounding box center [693, 223] width 233 height 20
